Goal: Find contact information: Find contact information

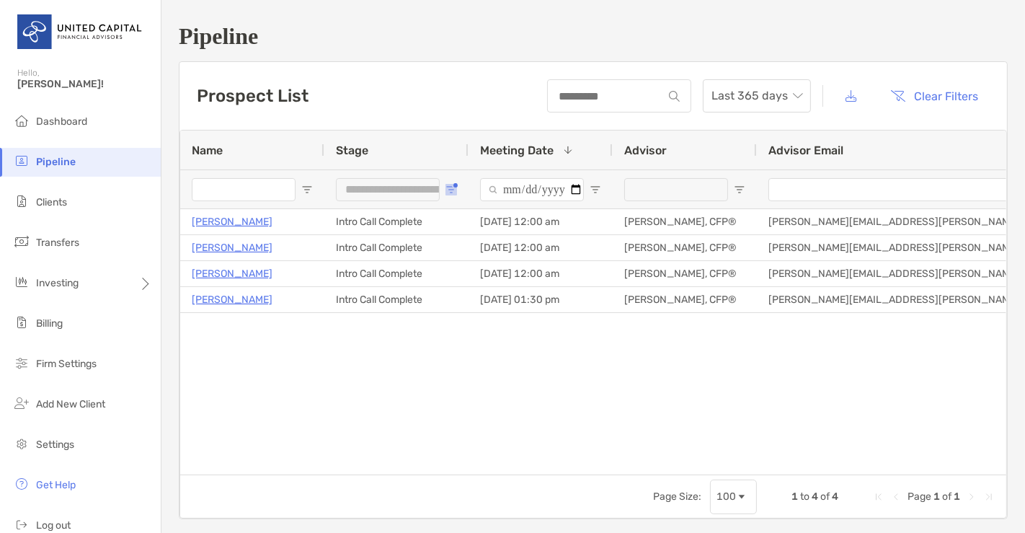
click at [446, 187] on span "Open Filter Menu" at bounding box center [452, 190] width 12 height 12
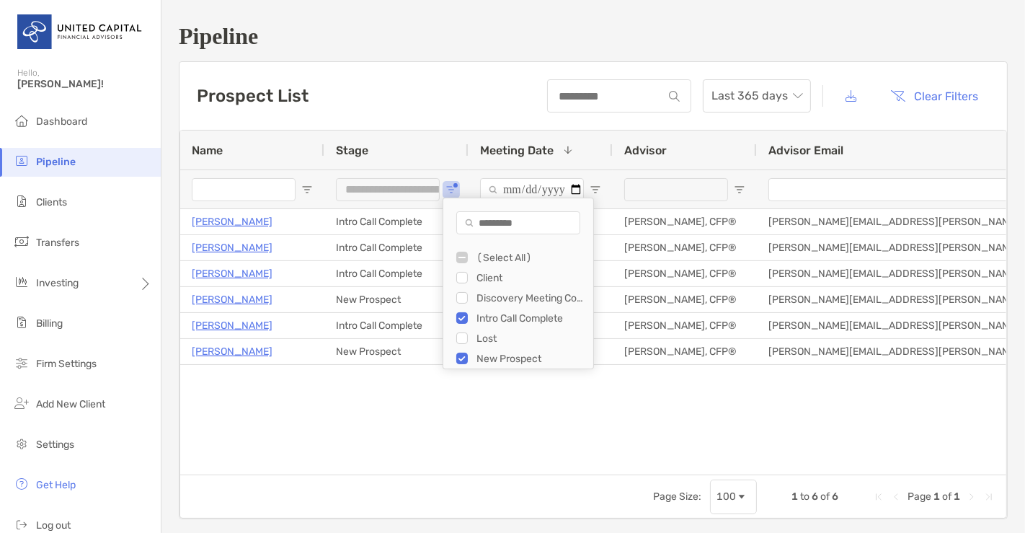
type input "**********"
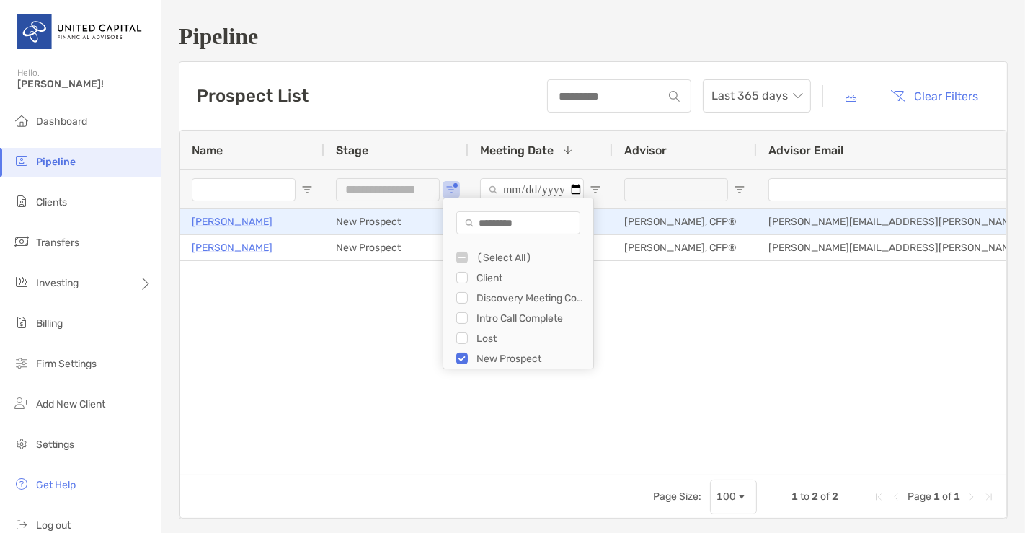
click at [241, 220] on p "[PERSON_NAME]" at bounding box center [232, 222] width 81 height 18
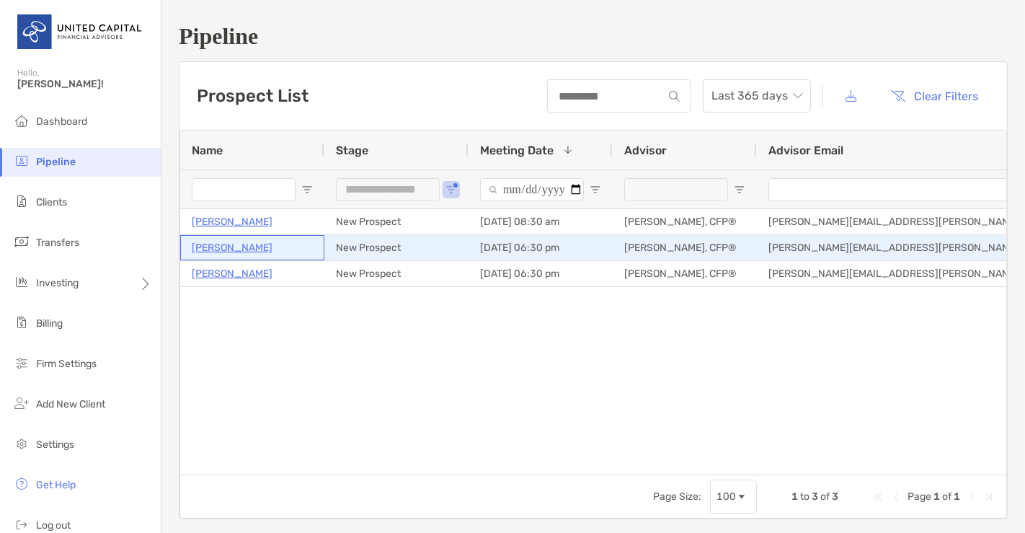
click at [251, 244] on p "[PERSON_NAME]" at bounding box center [232, 248] width 81 height 18
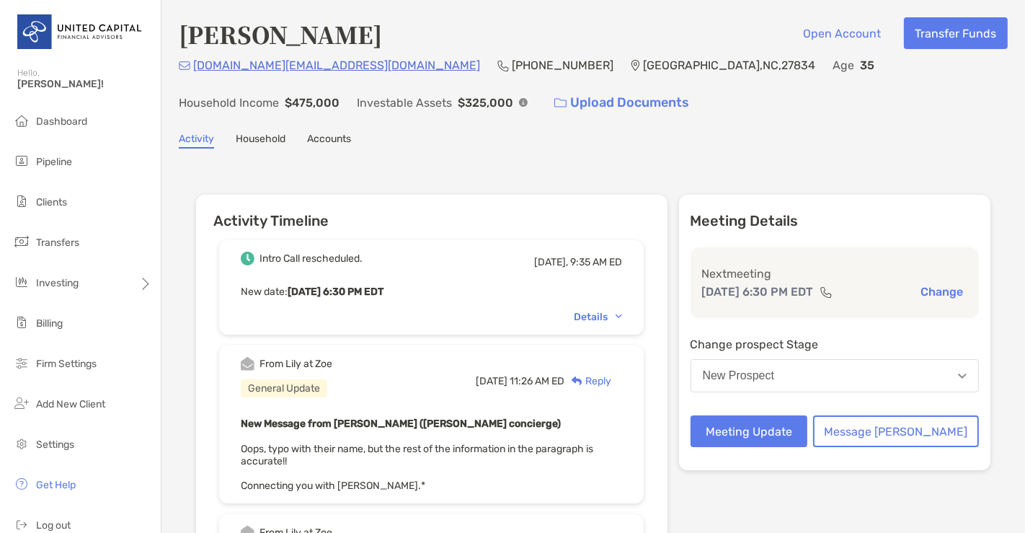
click at [465, 418] on b "New Message from Lily Kraus (Zoe concierge)" at bounding box center [401, 424] width 320 height 12
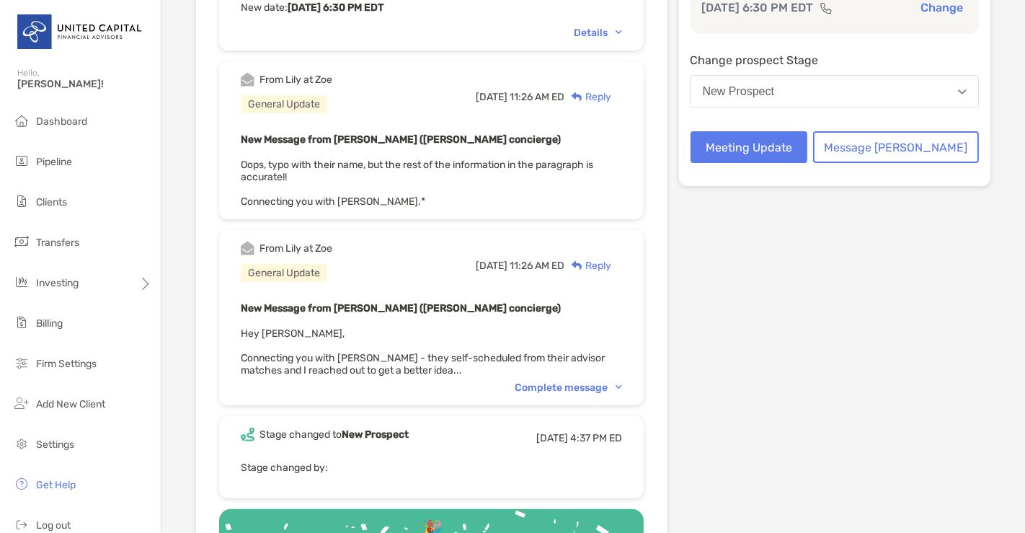
scroll to position [285, 0]
click at [566, 382] on div "Complete message" at bounding box center [568, 387] width 107 height 12
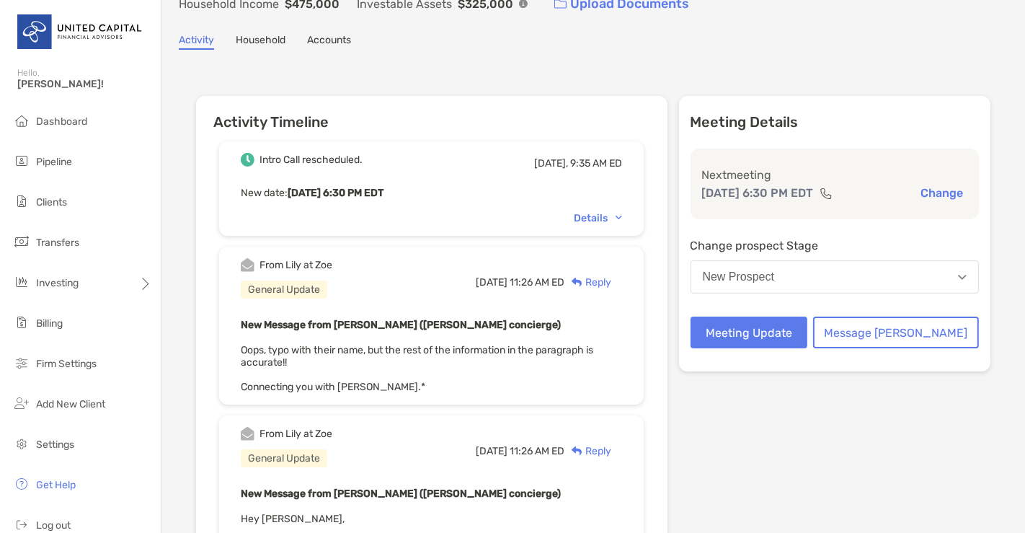
scroll to position [0, 0]
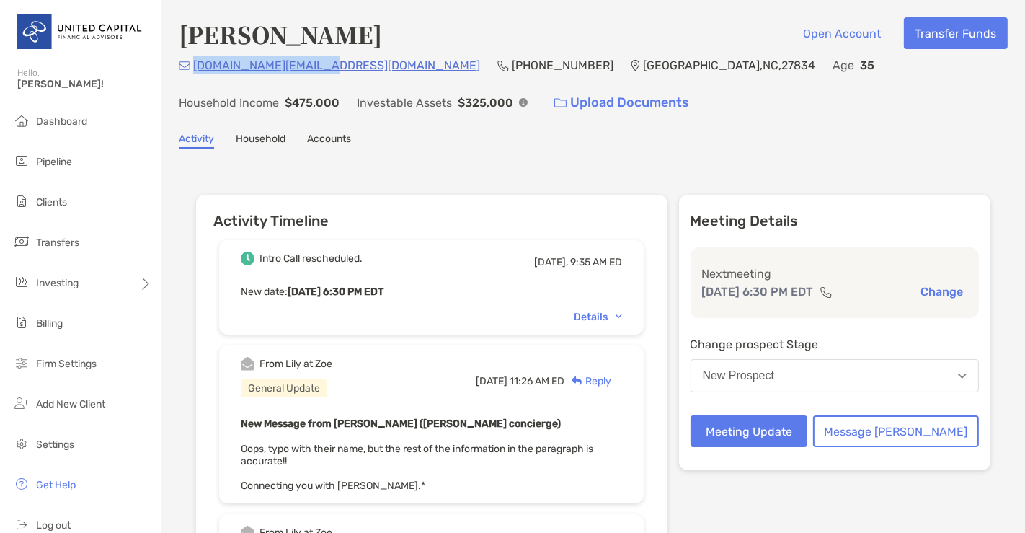
drag, startPoint x: 332, startPoint y: 62, endPoint x: 191, endPoint y: 66, distance: 141.4
click at [191, 66] on div "Sannapu.dev@gmail.com (631) 438-7005 Greenville , NC , 27834 Age 35 Household I…" at bounding box center [593, 87] width 829 height 62
copy p "Sannapu.dev@gmail.com"
